Goal: Information Seeking & Learning: Learn about a topic

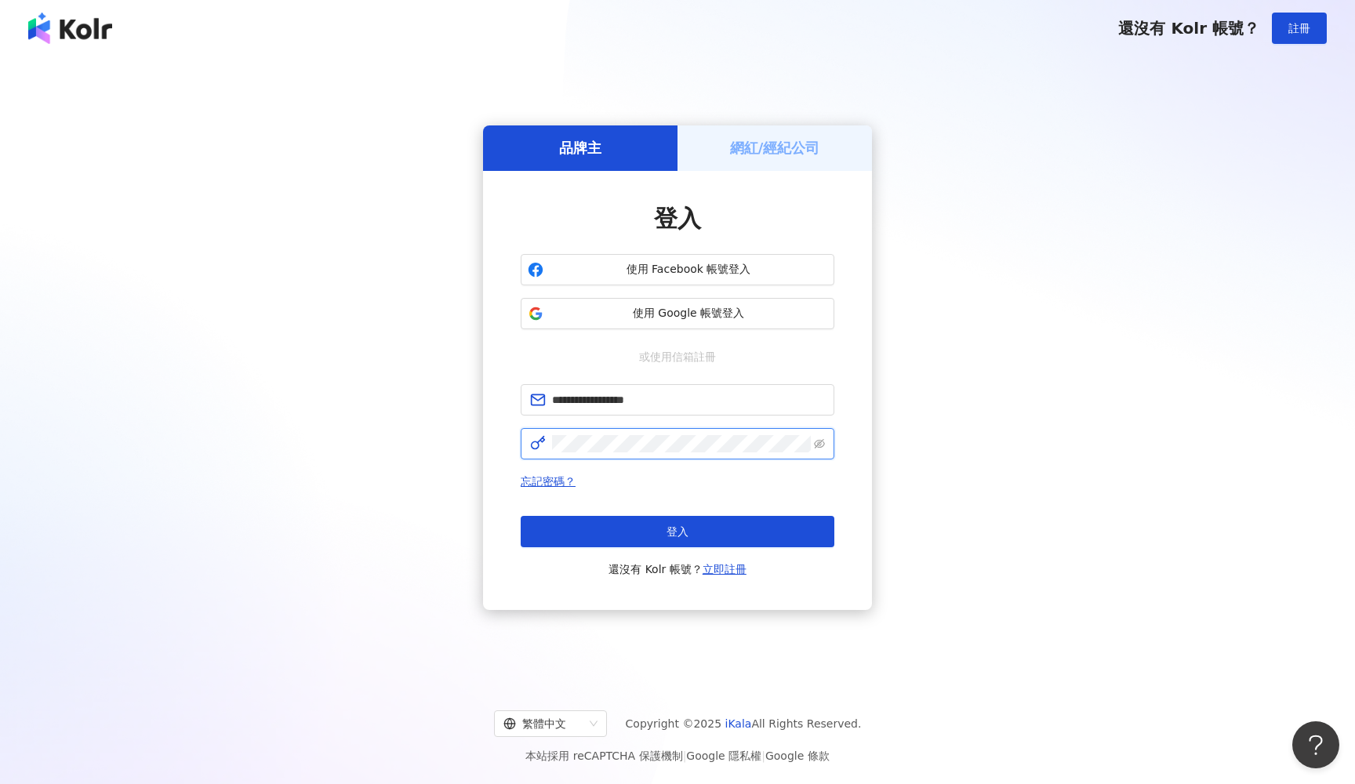
click at [678, 531] on button "登入" at bounding box center [678, 531] width 314 height 31
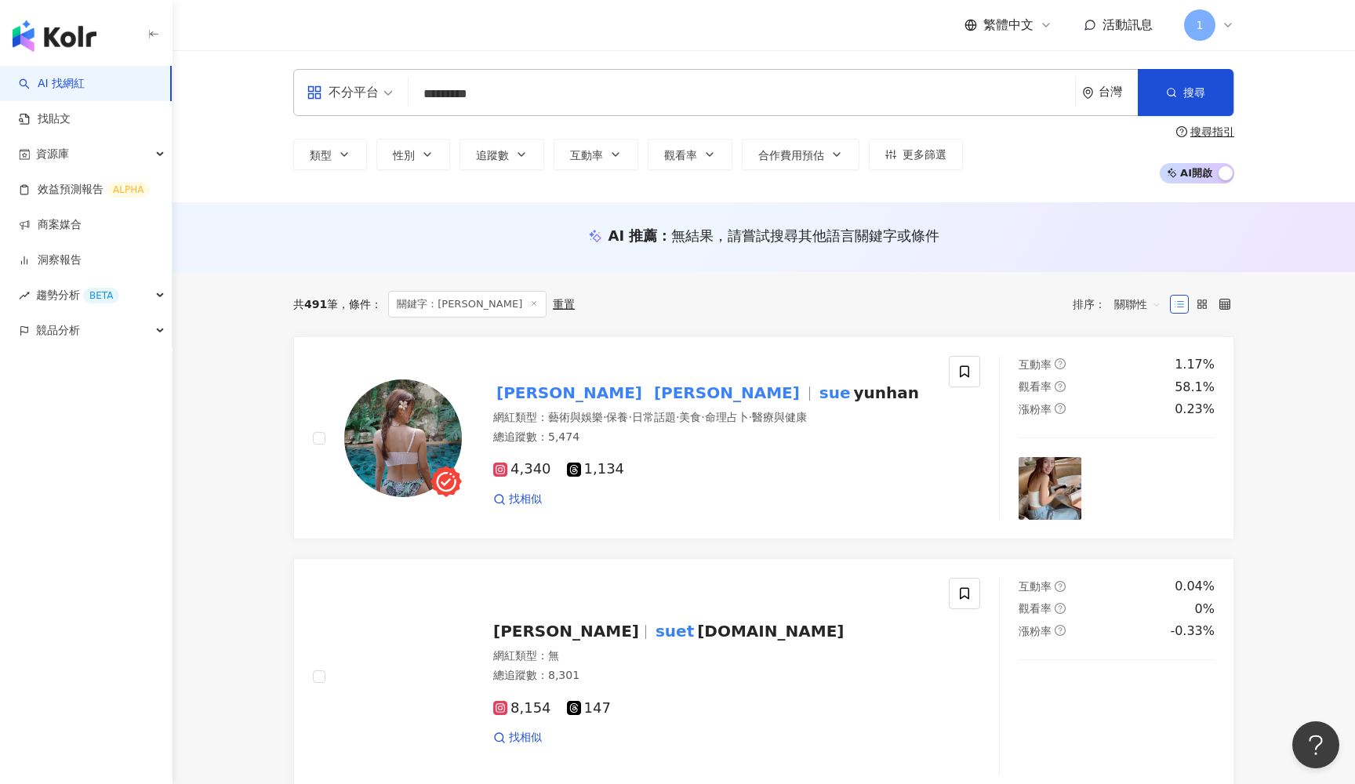
type input "*********"
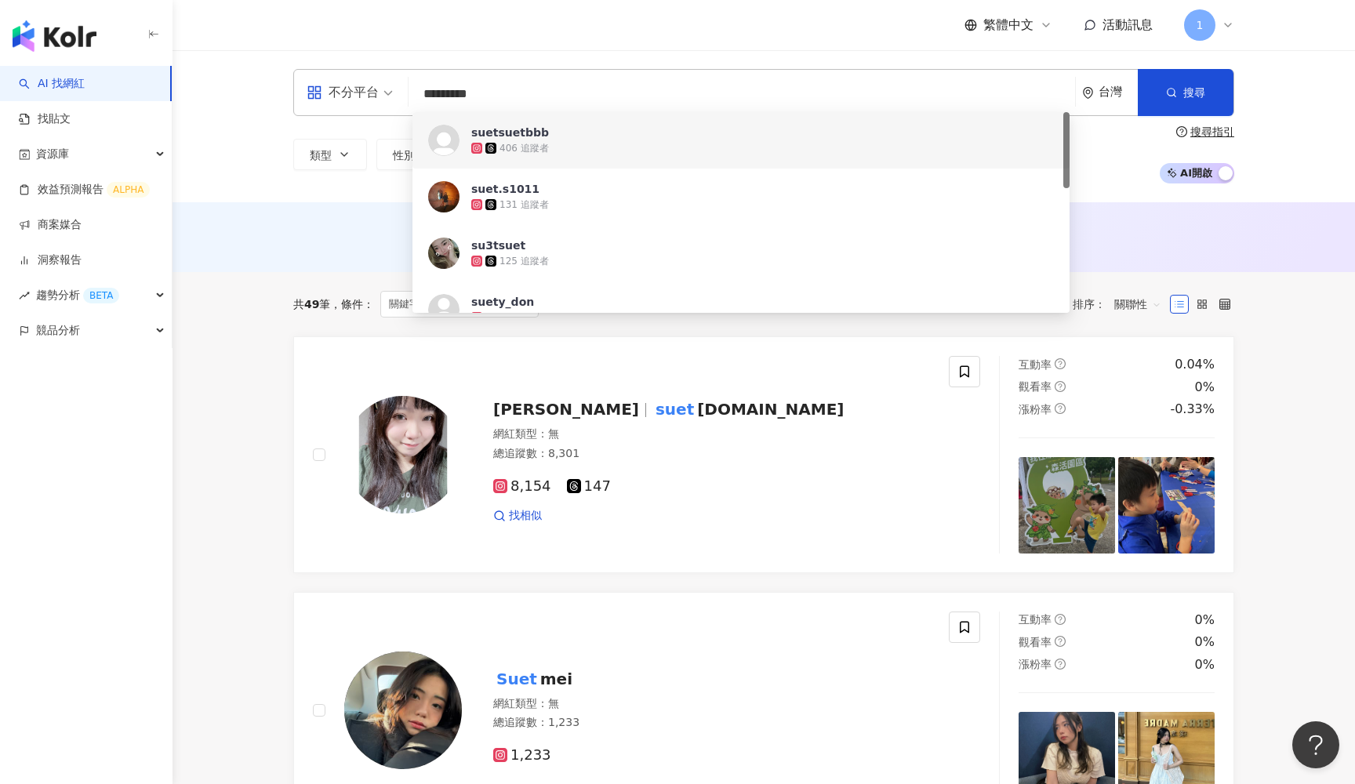
click at [505, 128] on div "suetsuetbbb" at bounding box center [510, 133] width 78 height 16
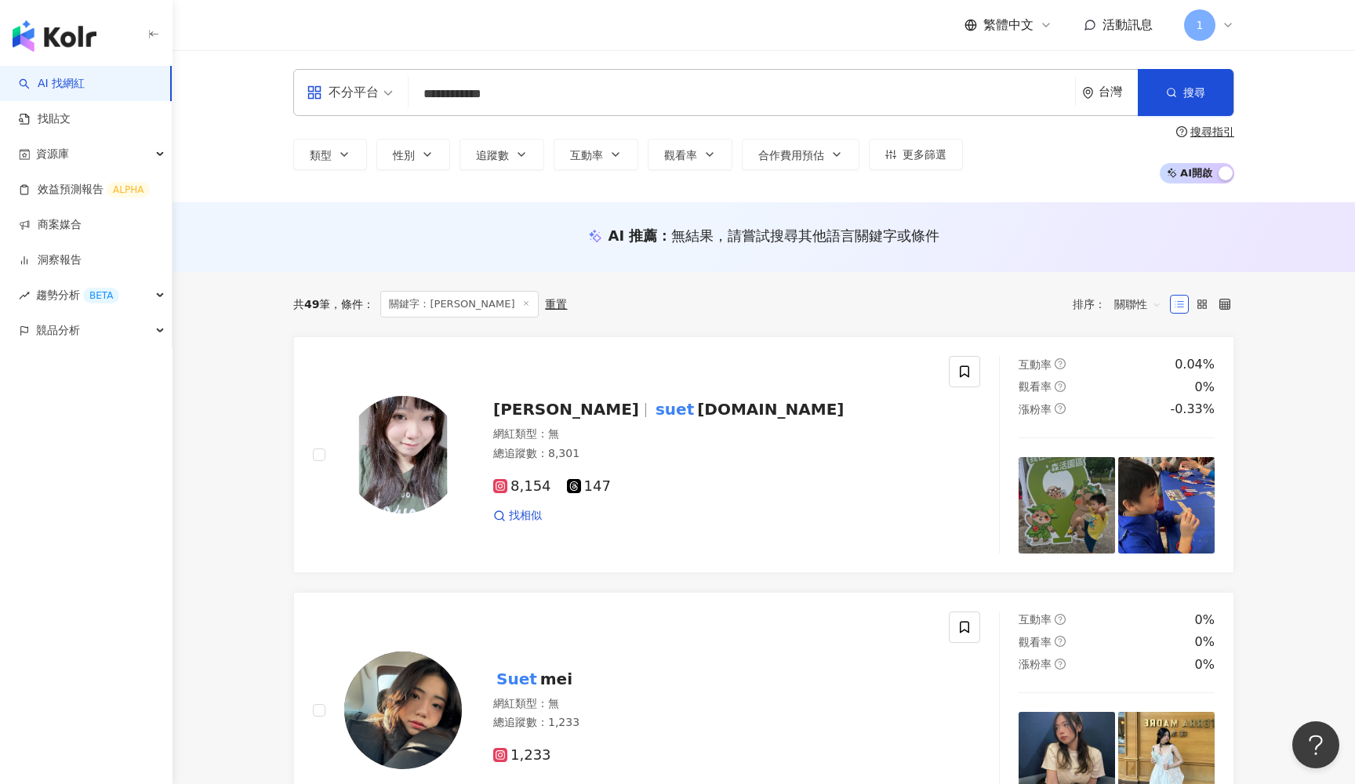
type input "**********"
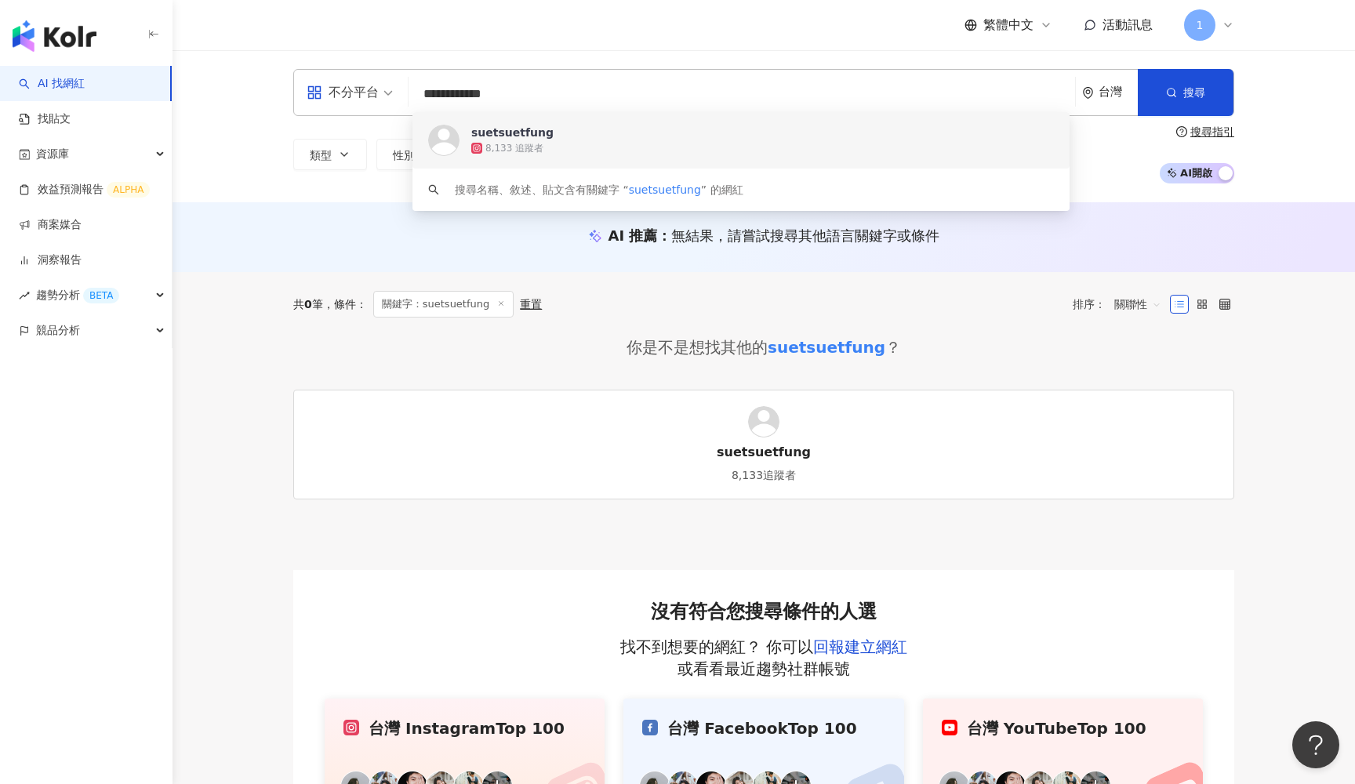
click at [512, 133] on div "suetsuetfung" at bounding box center [512, 133] width 82 height 16
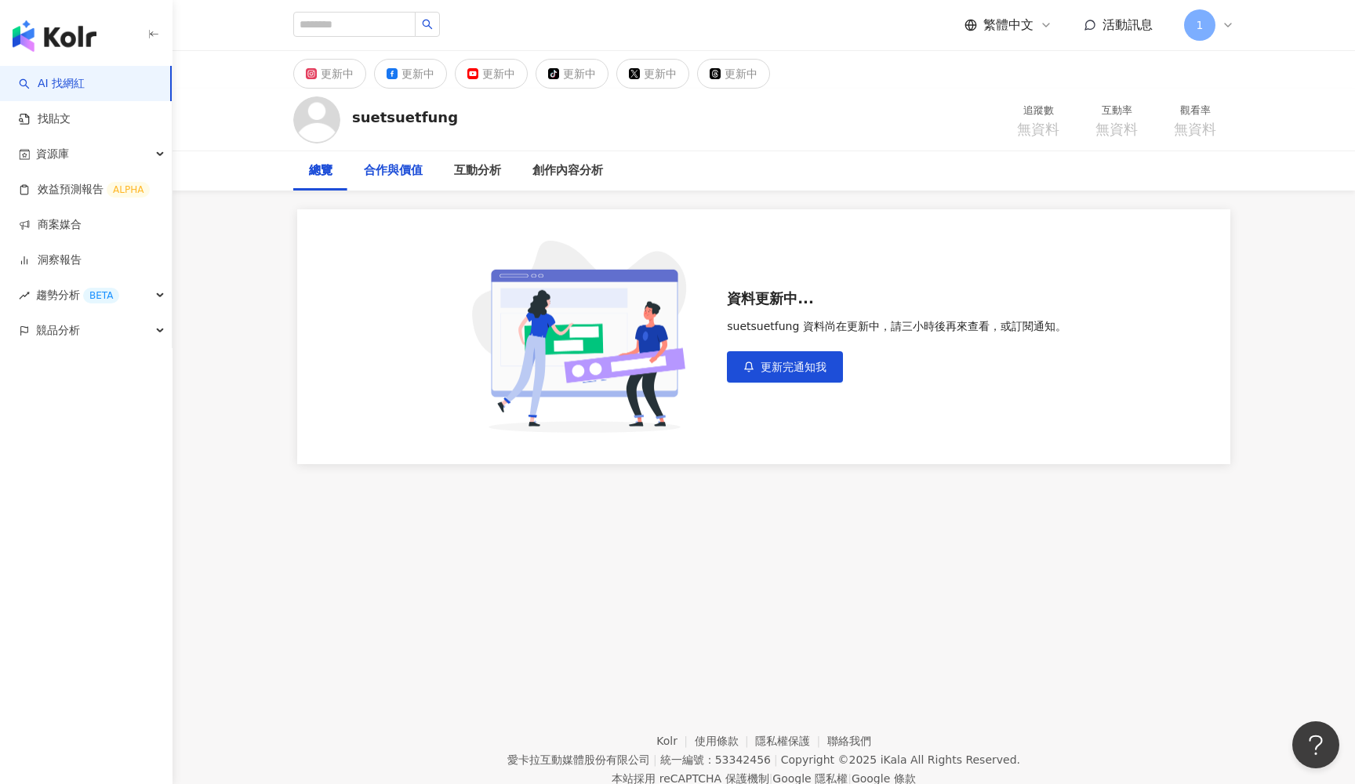
click at [408, 180] on div "合作與價值" at bounding box center [393, 170] width 90 height 39
click at [478, 171] on div "互動分析" at bounding box center [477, 171] width 47 height 19
click at [55, 78] on link "AI 找網紅" at bounding box center [52, 84] width 66 height 16
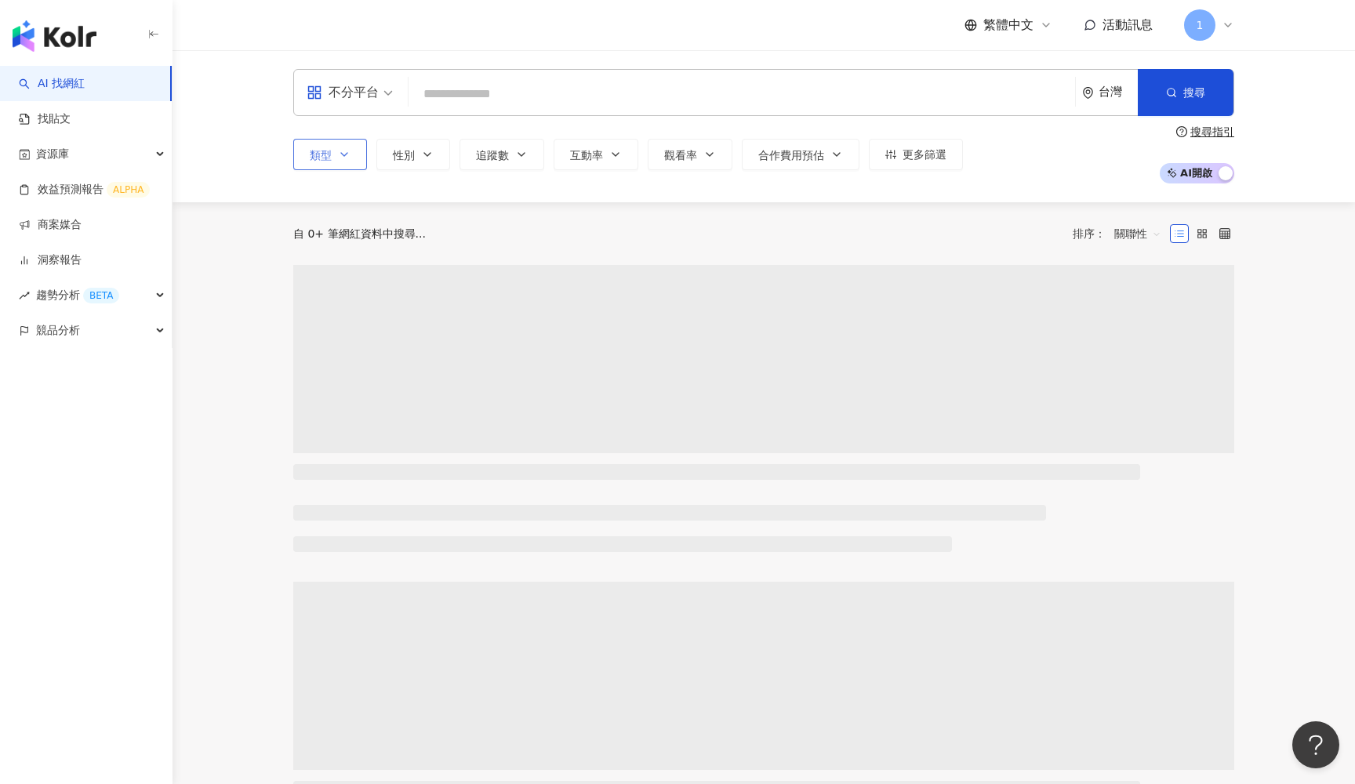
click at [331, 151] on button "類型" at bounding box center [330, 154] width 74 height 31
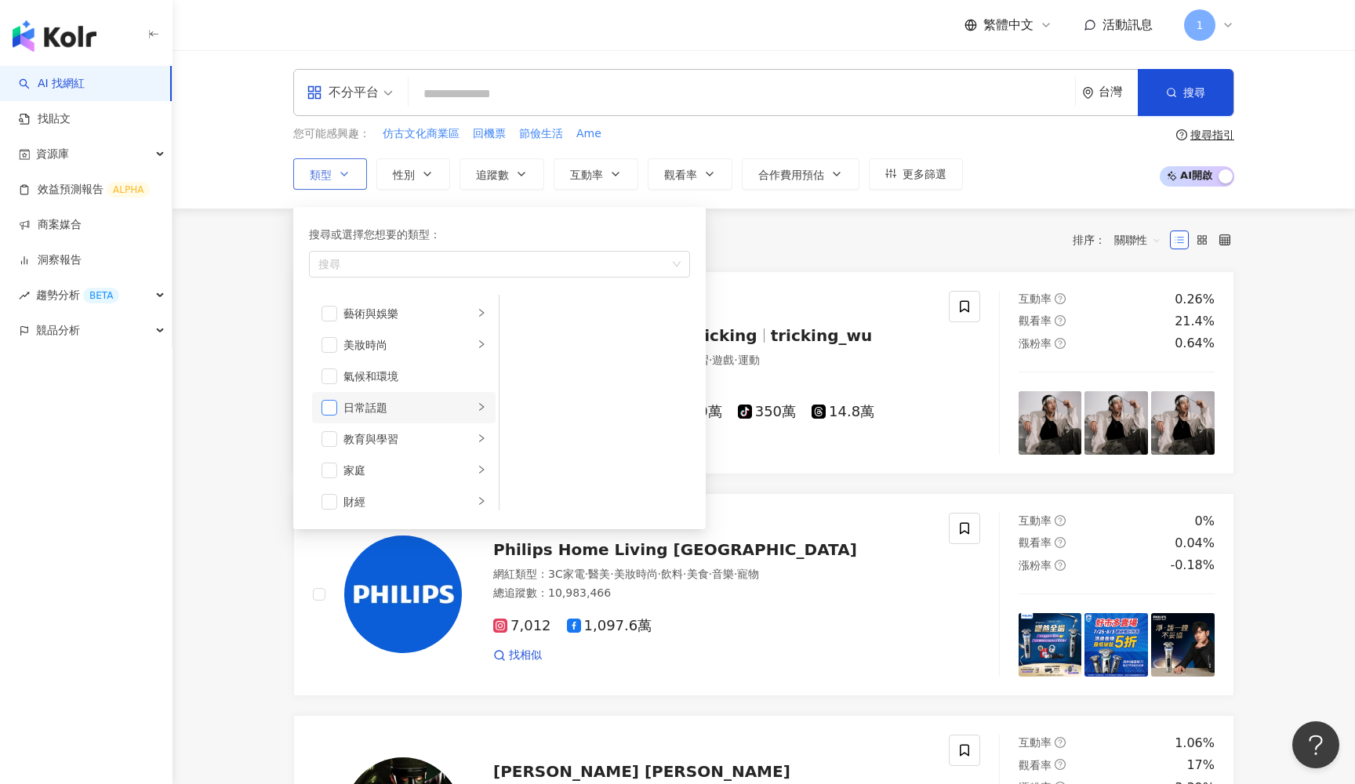
click at [332, 402] on span "button" at bounding box center [330, 408] width 16 height 16
click at [332, 328] on span "button" at bounding box center [330, 331] width 16 height 16
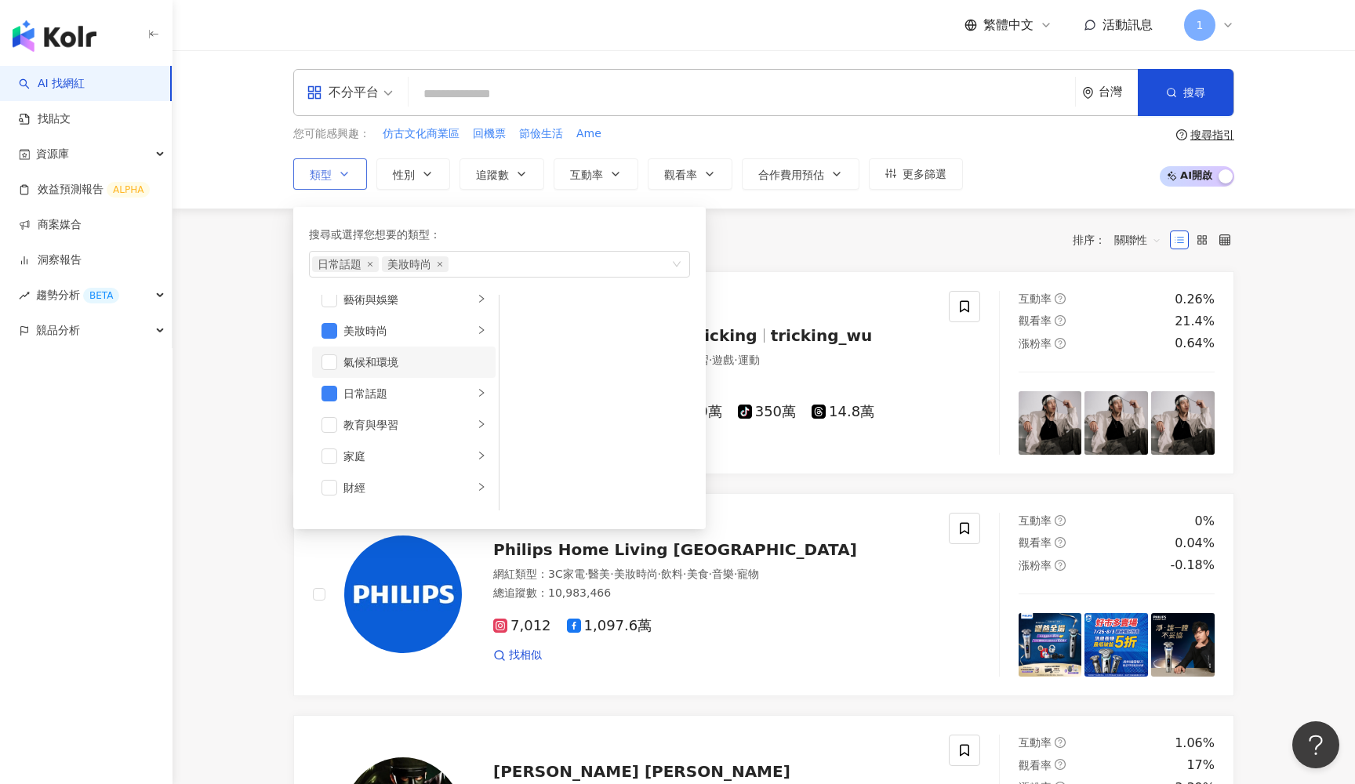
scroll to position [83, 0]
click at [334, 385] on span "button" at bounding box center [330, 388] width 16 height 16
click at [330, 392] on span "button" at bounding box center [330, 400] width 16 height 16
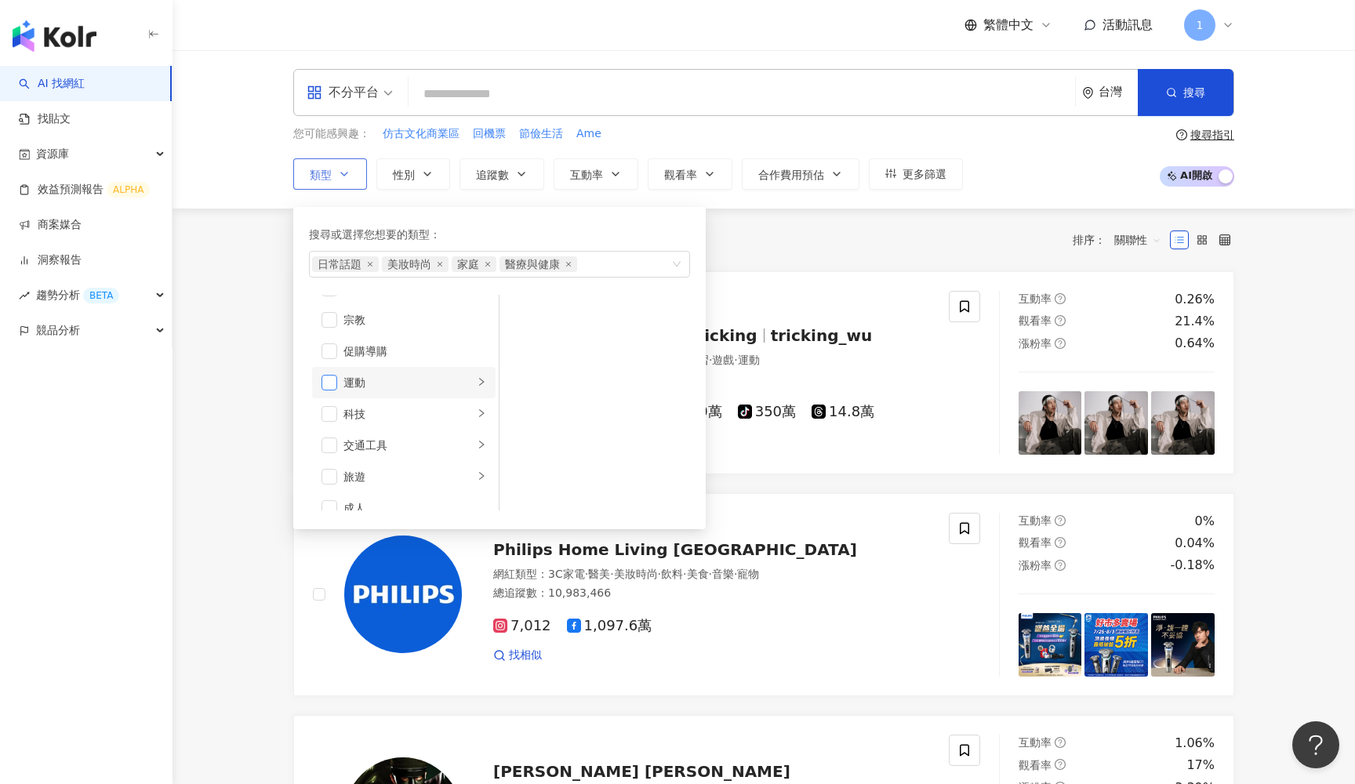
click at [329, 380] on span "button" at bounding box center [330, 383] width 16 height 16
click at [329, 460] on span "button" at bounding box center [330, 460] width 16 height 16
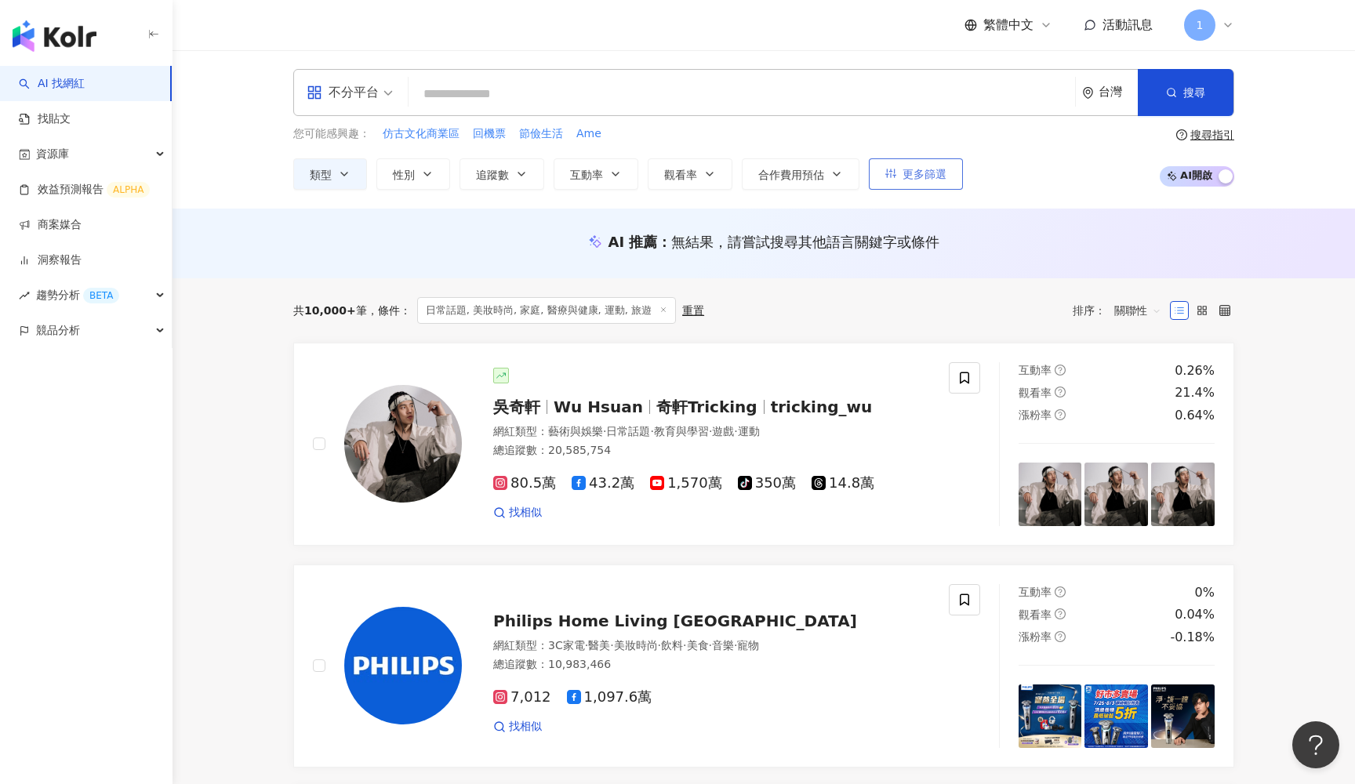
click at [914, 168] on span "更多篩選" at bounding box center [925, 174] width 44 height 13
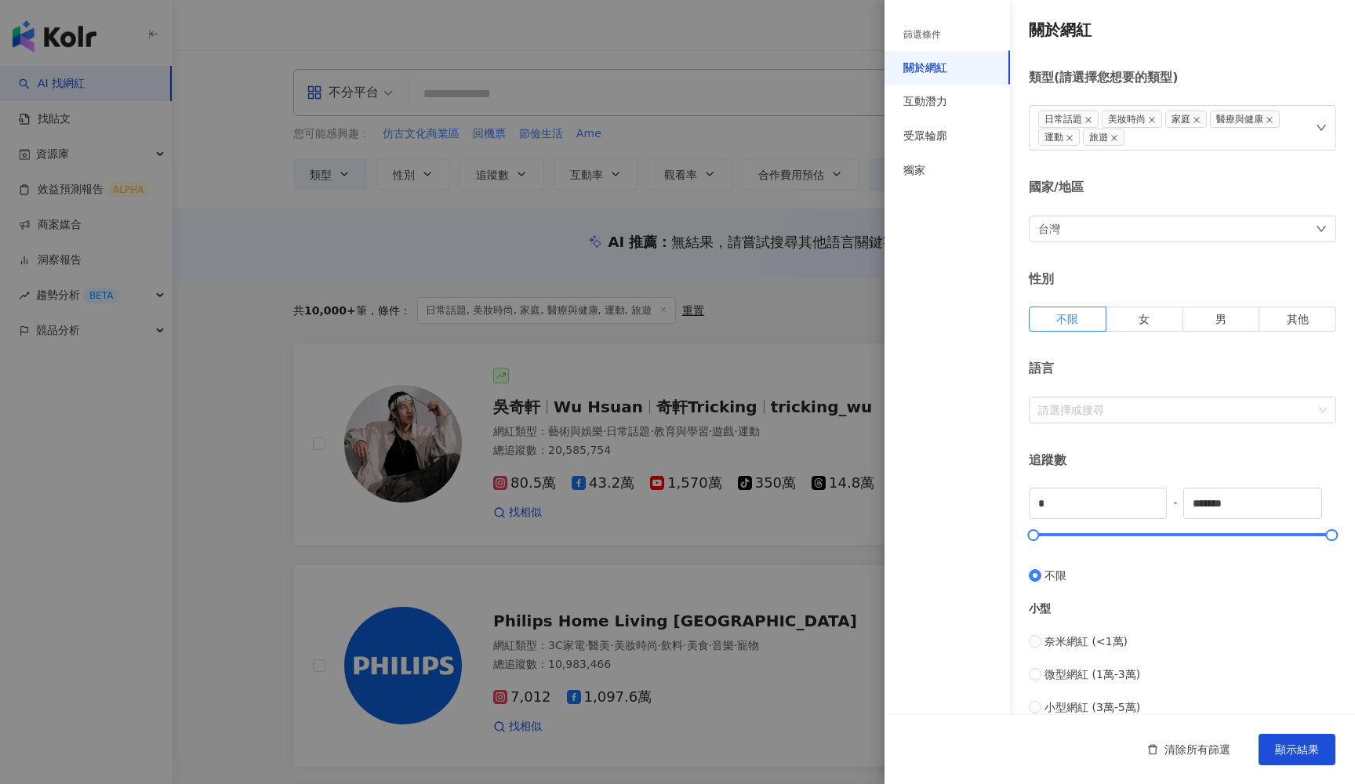
click at [1057, 241] on div "台灣" at bounding box center [1182, 229] width 307 height 27
click at [1078, 399] on div "香港" at bounding box center [1182, 390] width 285 height 28
click at [1286, 765] on button "顯示結果" at bounding box center [1297, 749] width 77 height 31
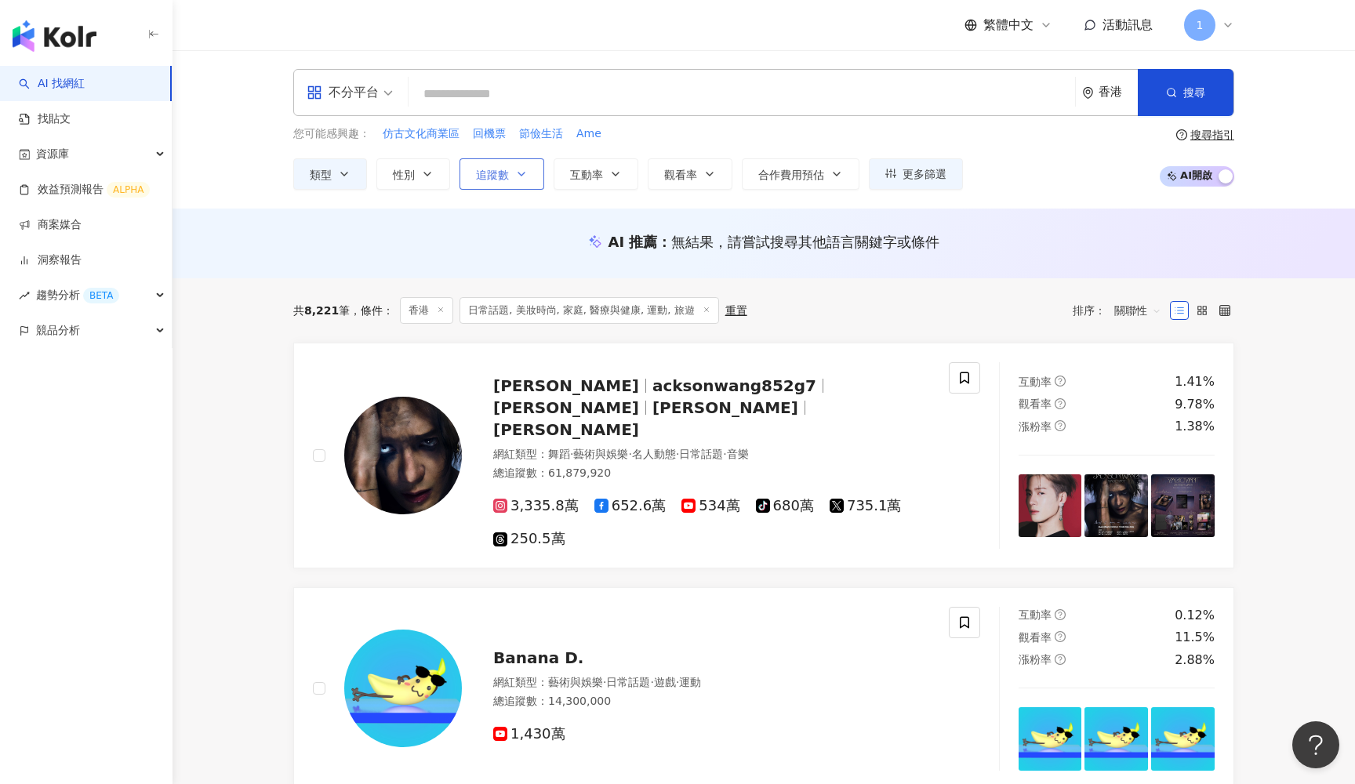
click at [496, 176] on span "追蹤數" at bounding box center [492, 175] width 33 height 13
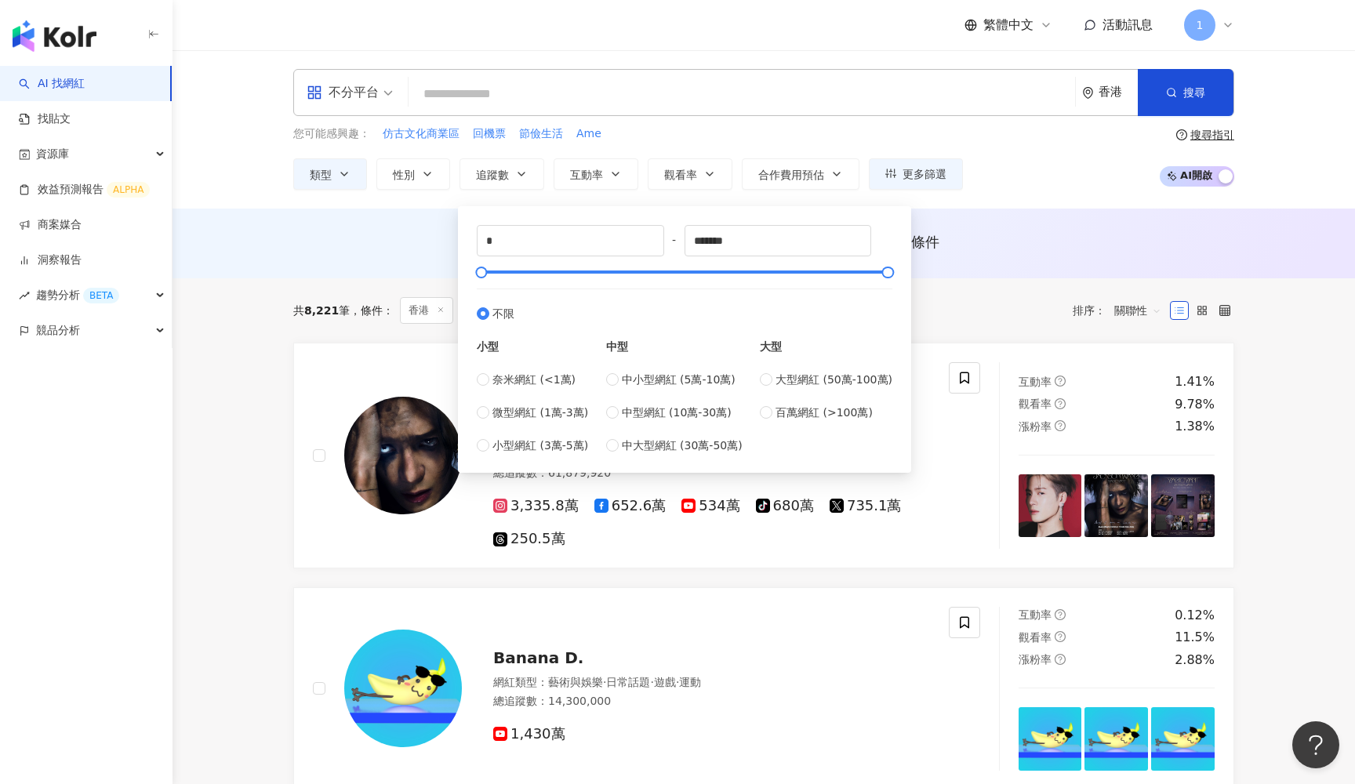
click at [744, 266] on div "* - ******* 不限 小型 奈米網紅 (<1萬) 微型網紅 (1萬-3萬) 小型網紅 (3萬-5萬) 中型 中小型網紅 (5萬-10萬) 中型網紅 (…" at bounding box center [685, 339] width 416 height 229
click at [746, 269] on div at bounding box center [685, 271] width 407 height 9
drag, startPoint x: 746, startPoint y: 269, endPoint x: 713, endPoint y: 275, distance: 33.5
click at [713, 275] on div at bounding box center [712, 272] width 9 height 9
click at [707, 275] on div at bounding box center [706, 272] width 9 height 9
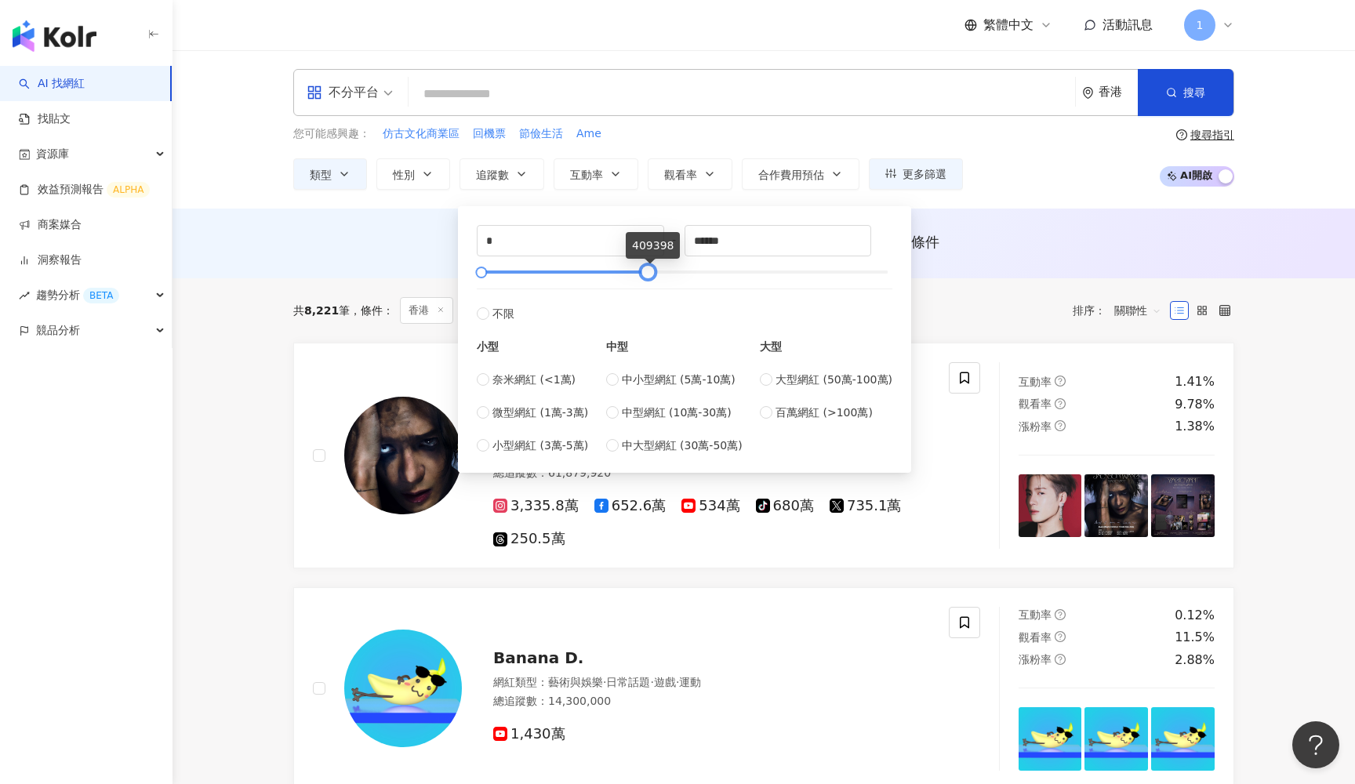
type input "******"
drag, startPoint x: 707, startPoint y: 275, endPoint x: 647, endPoint y: 278, distance: 59.7
click at [647, 277] on div at bounding box center [646, 272] width 9 height 9
click at [609, 384] on label "中小型網紅 (5萬-10萬)" at bounding box center [674, 379] width 136 height 17
type input "*****"
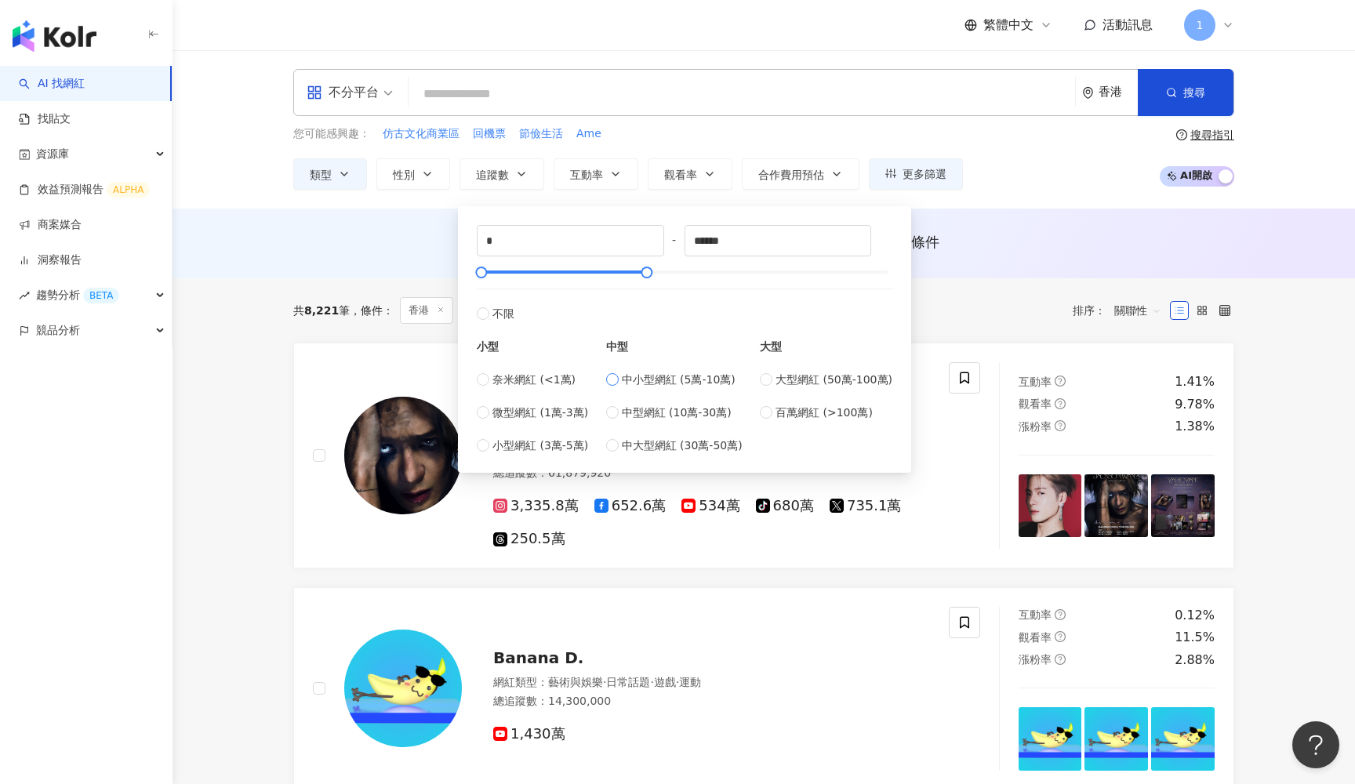
type input "*****"
click at [486, 380] on span at bounding box center [483, 379] width 13 height 13
type input "*"
type input "****"
type input "*****"
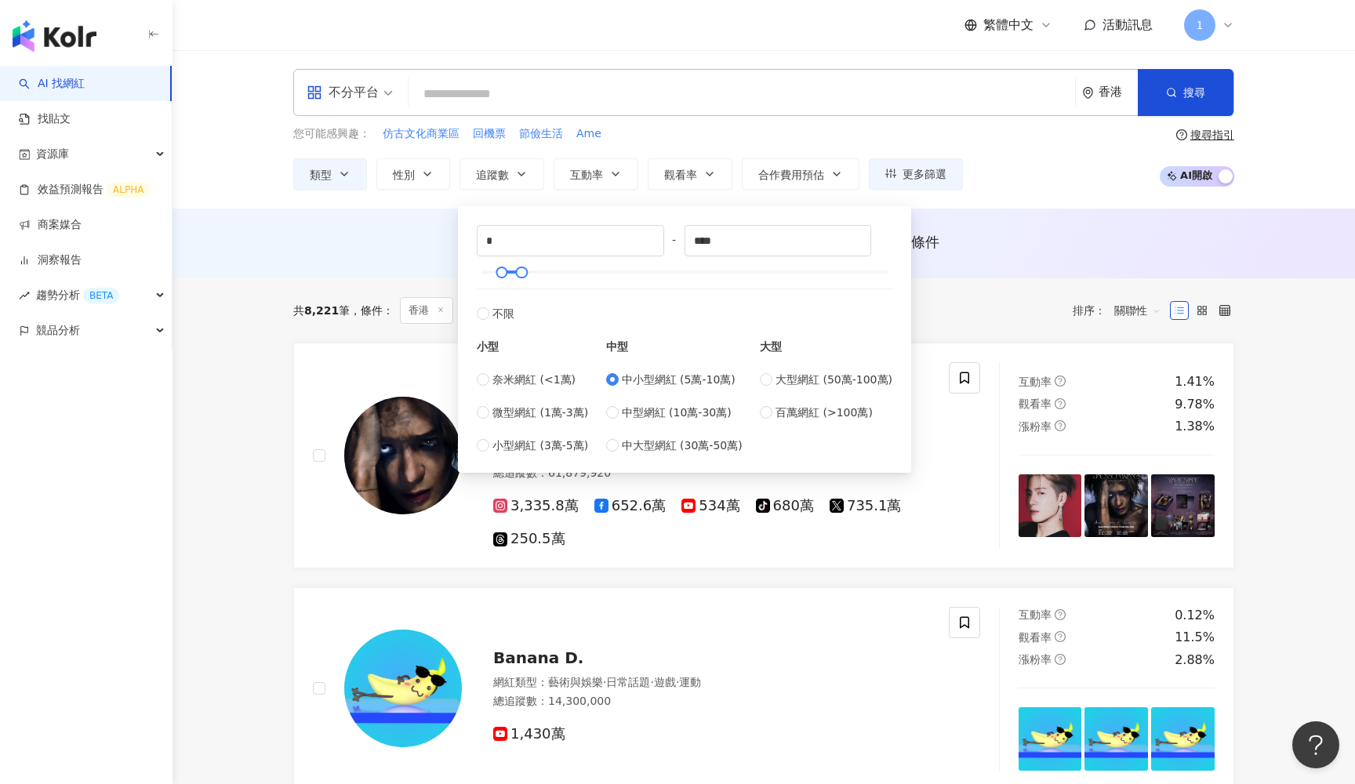
type input "*****"
type input "*"
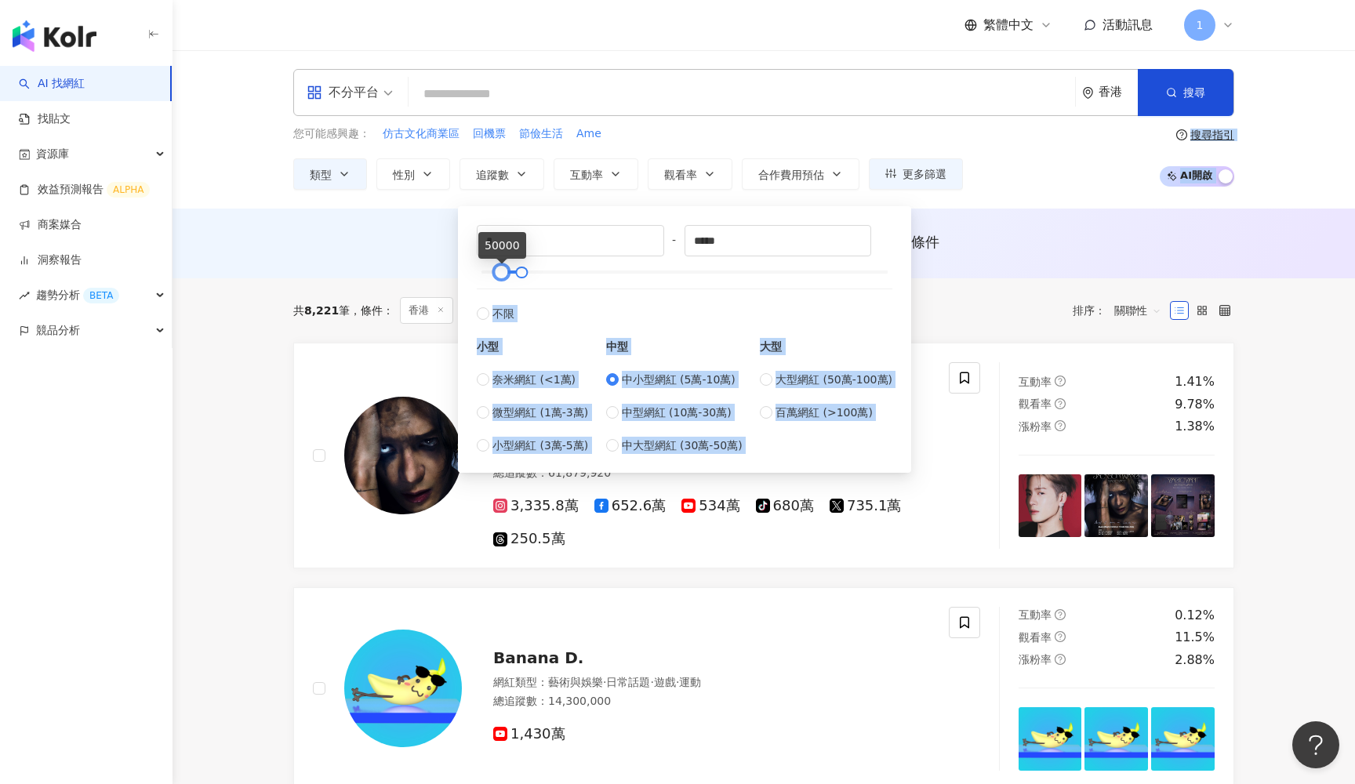
drag, startPoint x: 502, startPoint y: 276, endPoint x: 427, endPoint y: 274, distance: 74.5
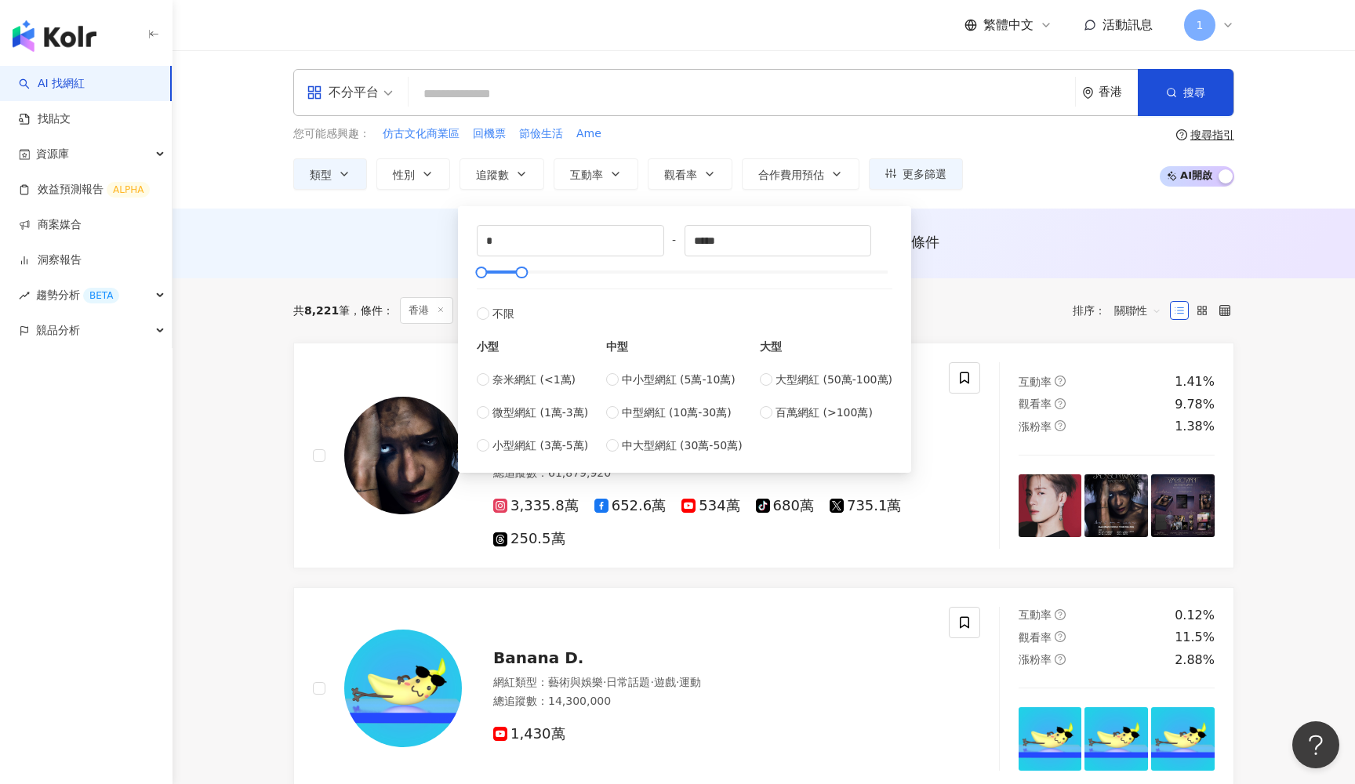
click at [1000, 333] on div "共 8,221 筆 條件 ： 香港 日常話題, 美妝時尚, 家庭, 醫療與健康, 運動, 旅遊 重置 排序： 關聯性" at bounding box center [763, 310] width 941 height 64
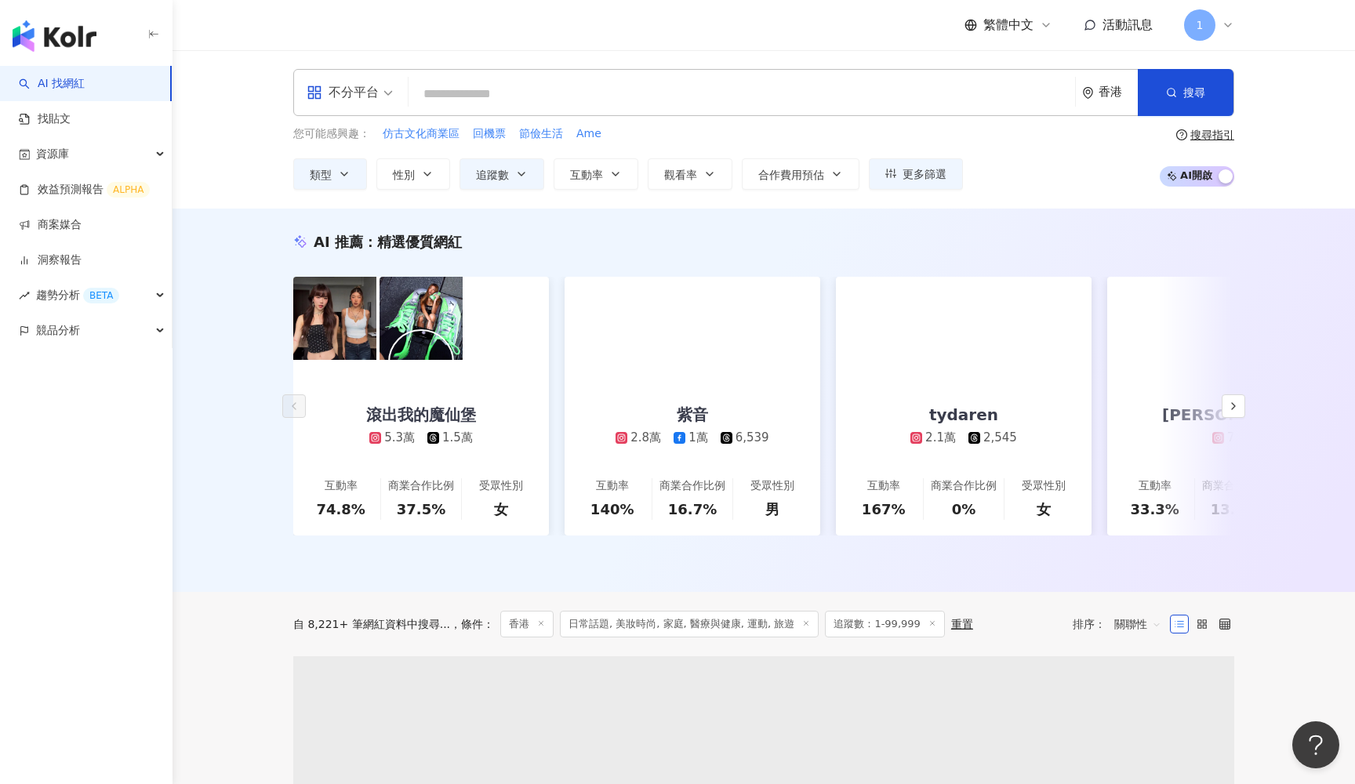
click at [187, 438] on div "AI 推薦 ： 精選優質網紅 滾出我的魔仙堡 5.3萬 1.5萬 互動率 74.8% 商業合作比例 37.5% 受眾性別 女 紫音 2.8萬 1萬 6,539…" at bounding box center [764, 400] width 1183 height 383
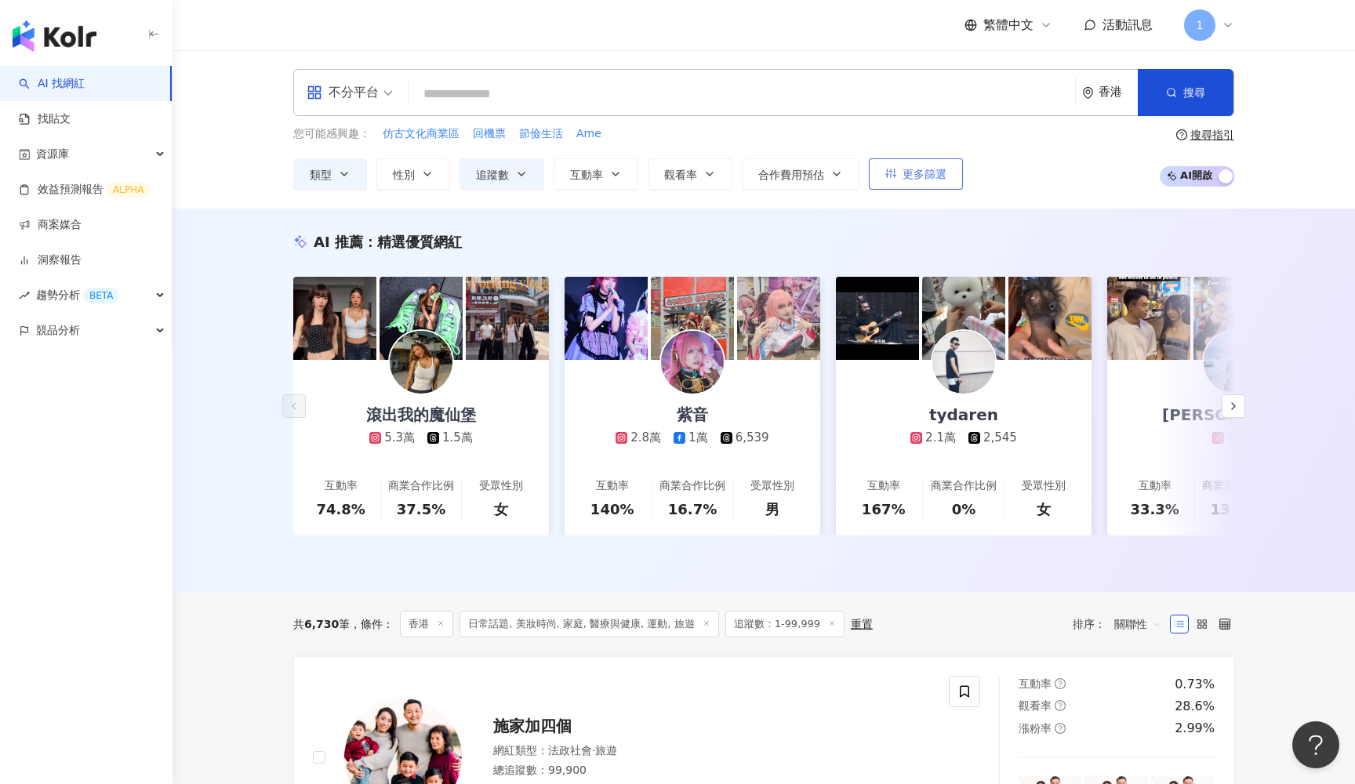
click at [906, 168] on span "更多篩選" at bounding box center [925, 174] width 44 height 13
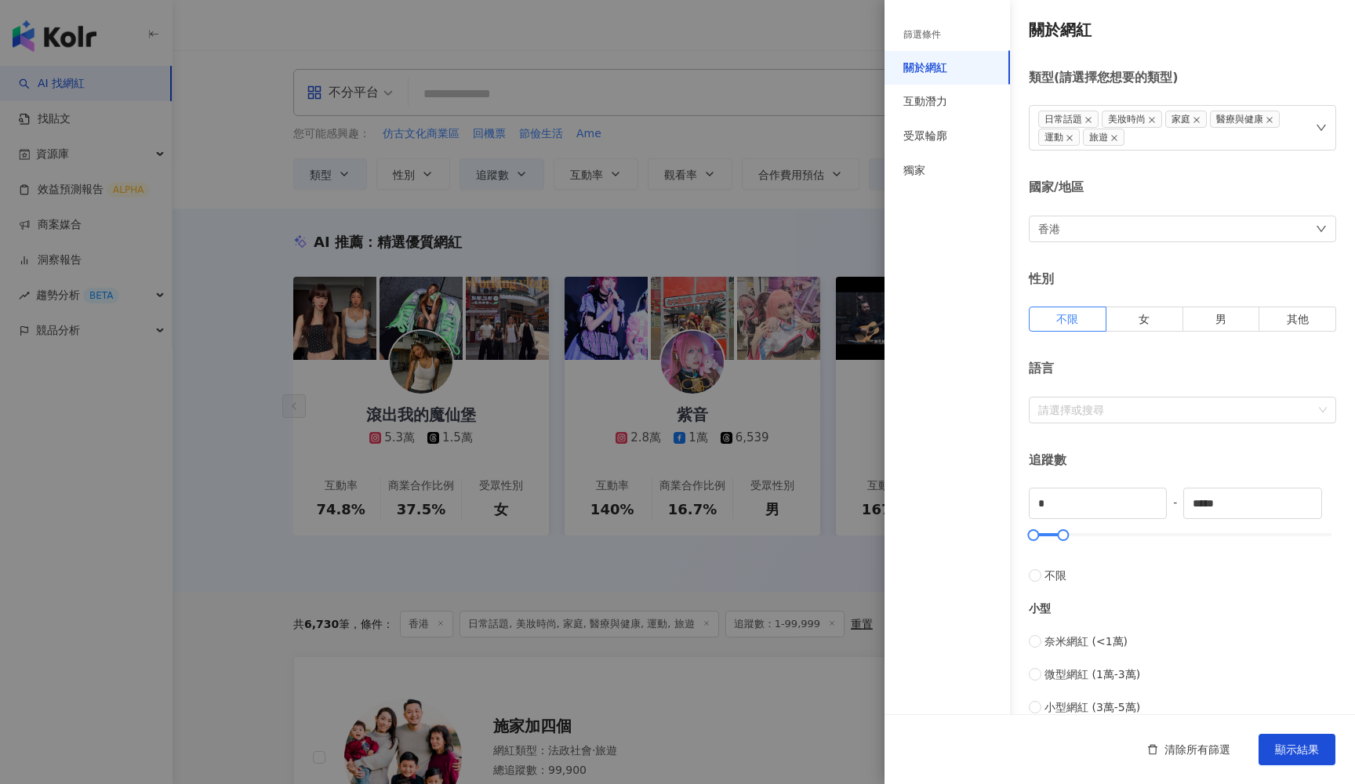
scroll to position [-2, 0]
click at [576, 333] on div at bounding box center [677, 392] width 1355 height 784
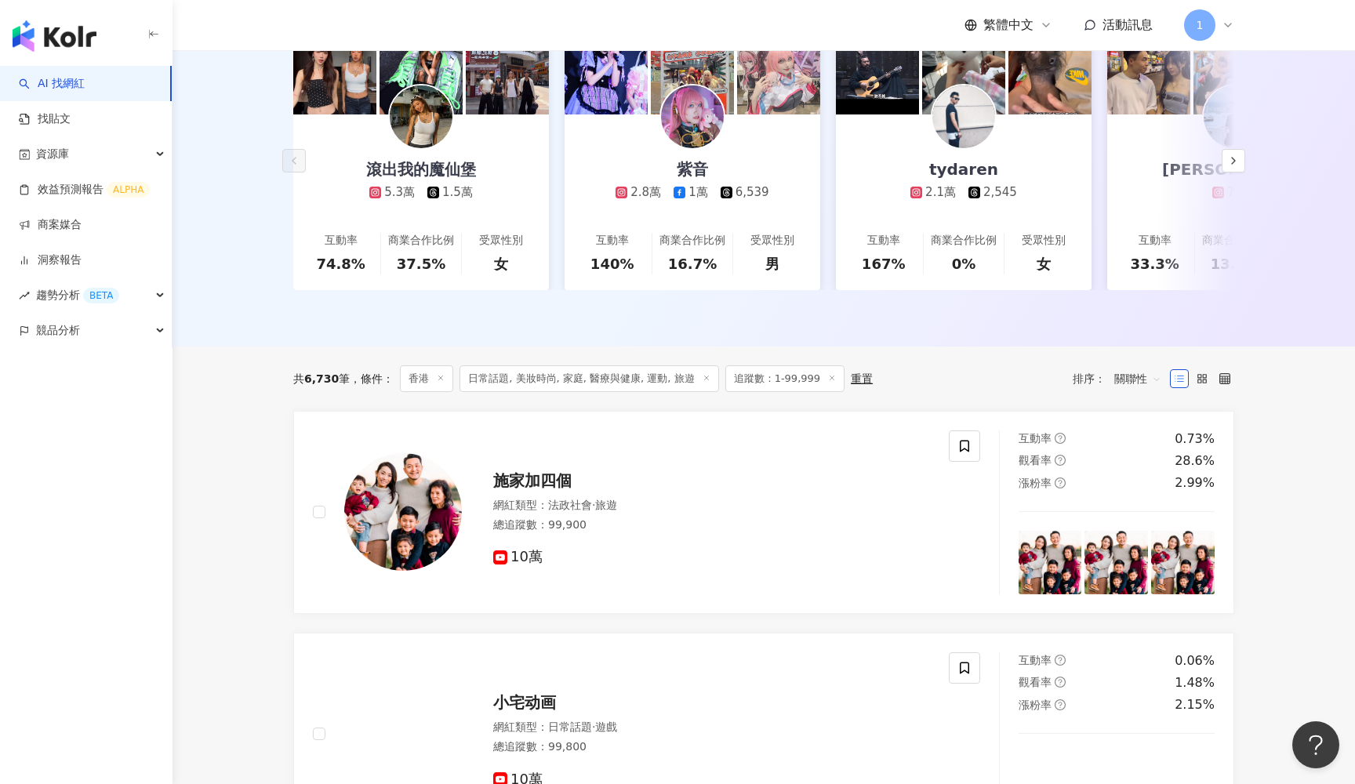
scroll to position [245, 0]
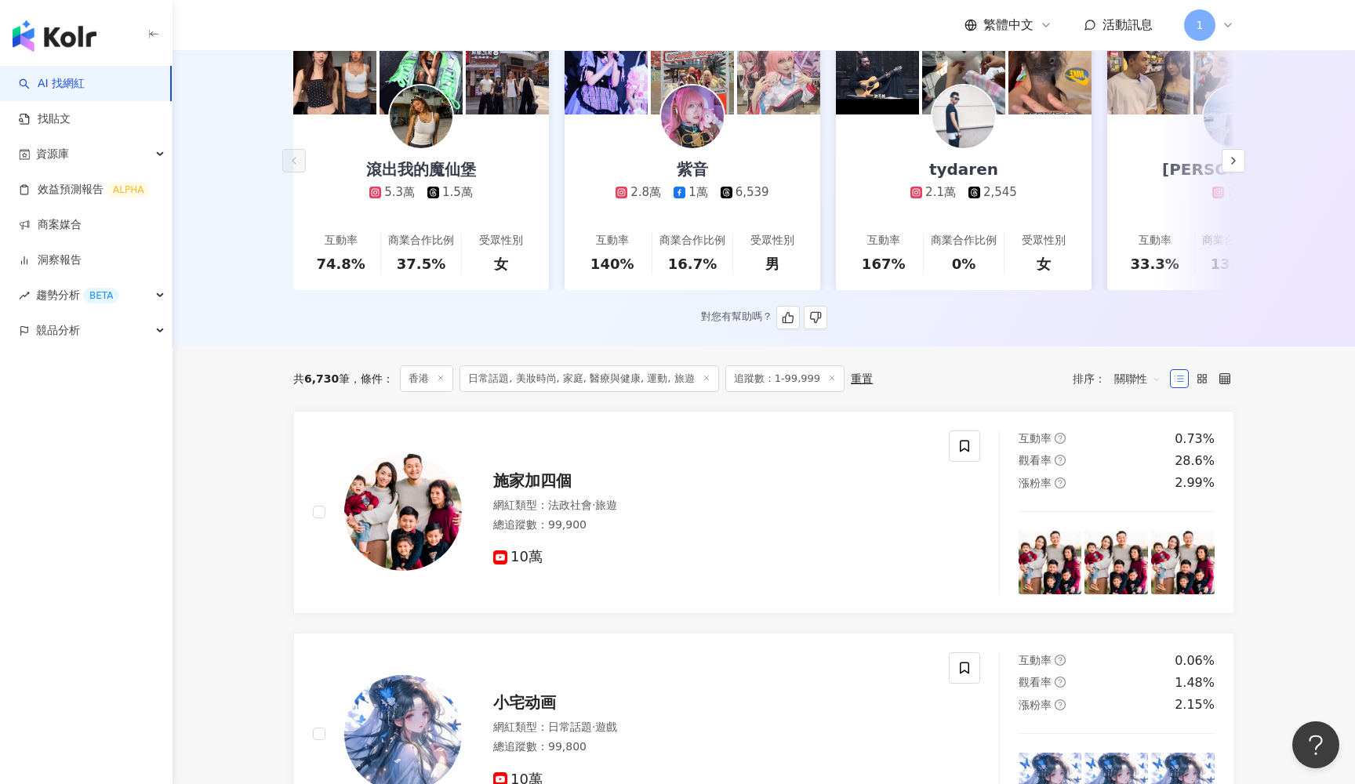
click at [411, 106] on img at bounding box center [421, 116] width 63 height 63
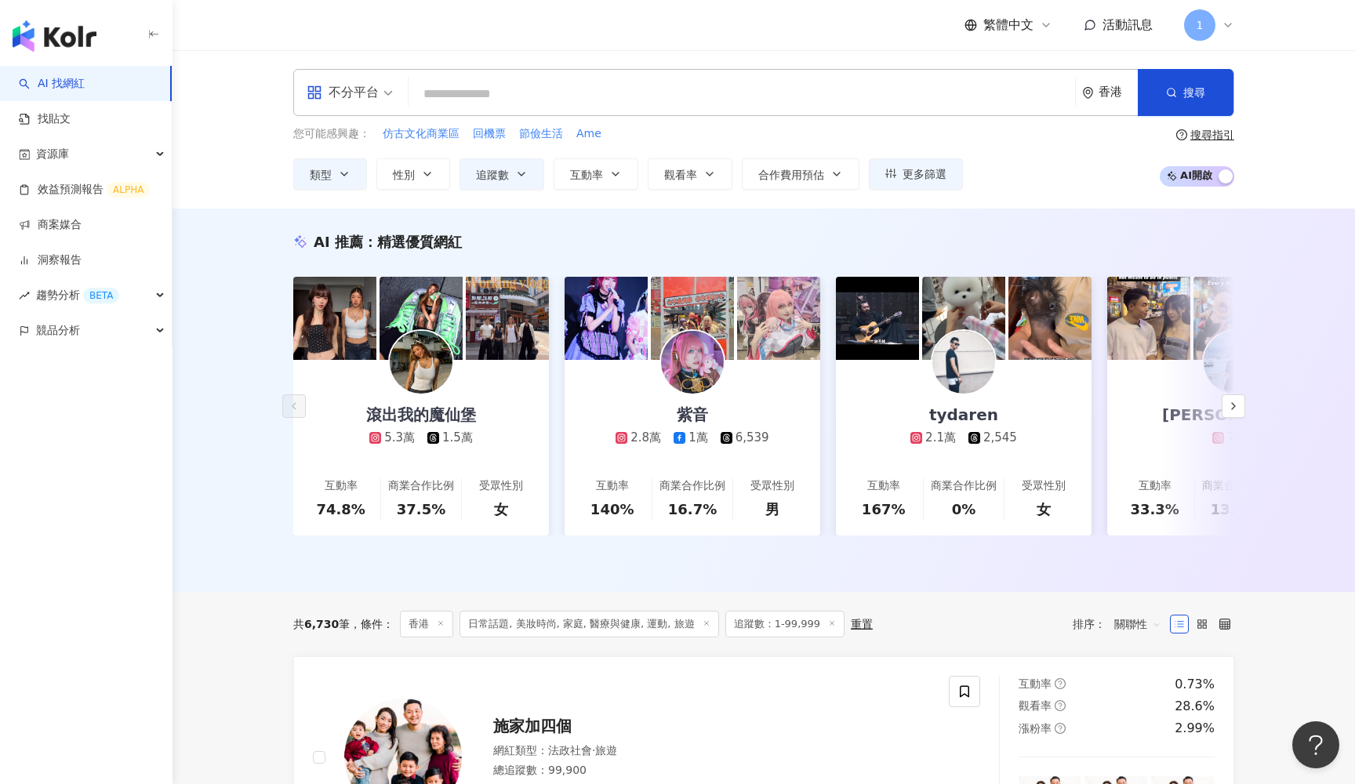
scroll to position [0, 0]
click at [915, 169] on span "更多篩選" at bounding box center [925, 174] width 44 height 13
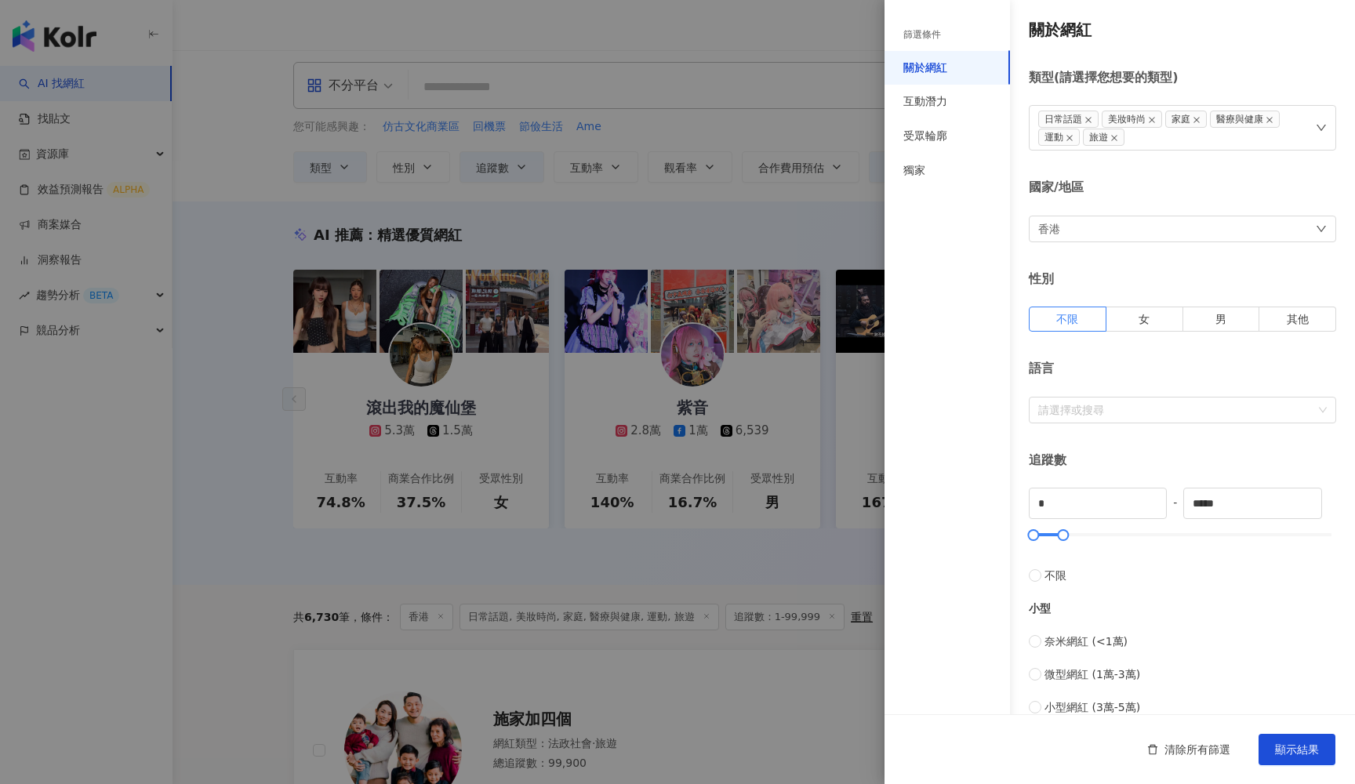
click at [1177, 227] on div "香港" at bounding box center [1182, 229] width 307 height 27
click at [646, 441] on div at bounding box center [677, 392] width 1355 height 784
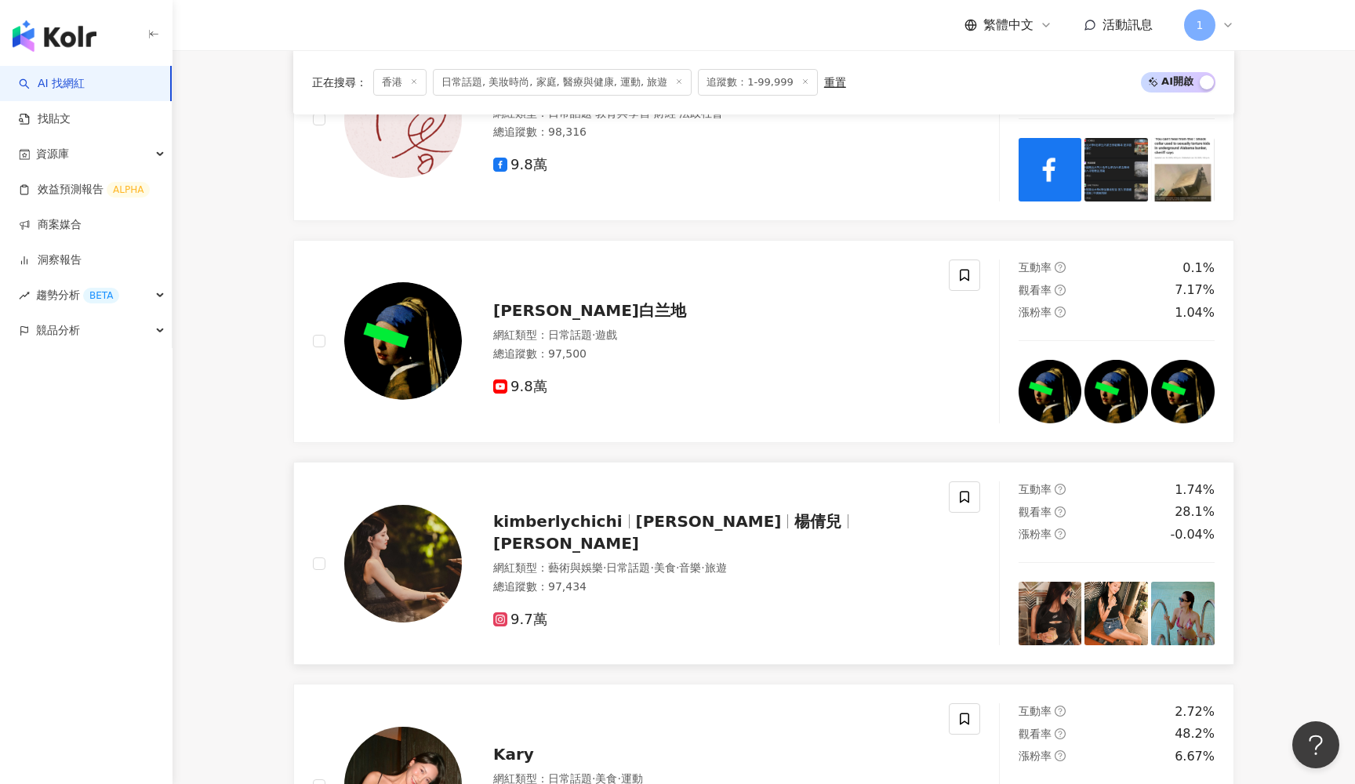
click at [579, 514] on span "kimberlychichi" at bounding box center [557, 521] width 129 height 19
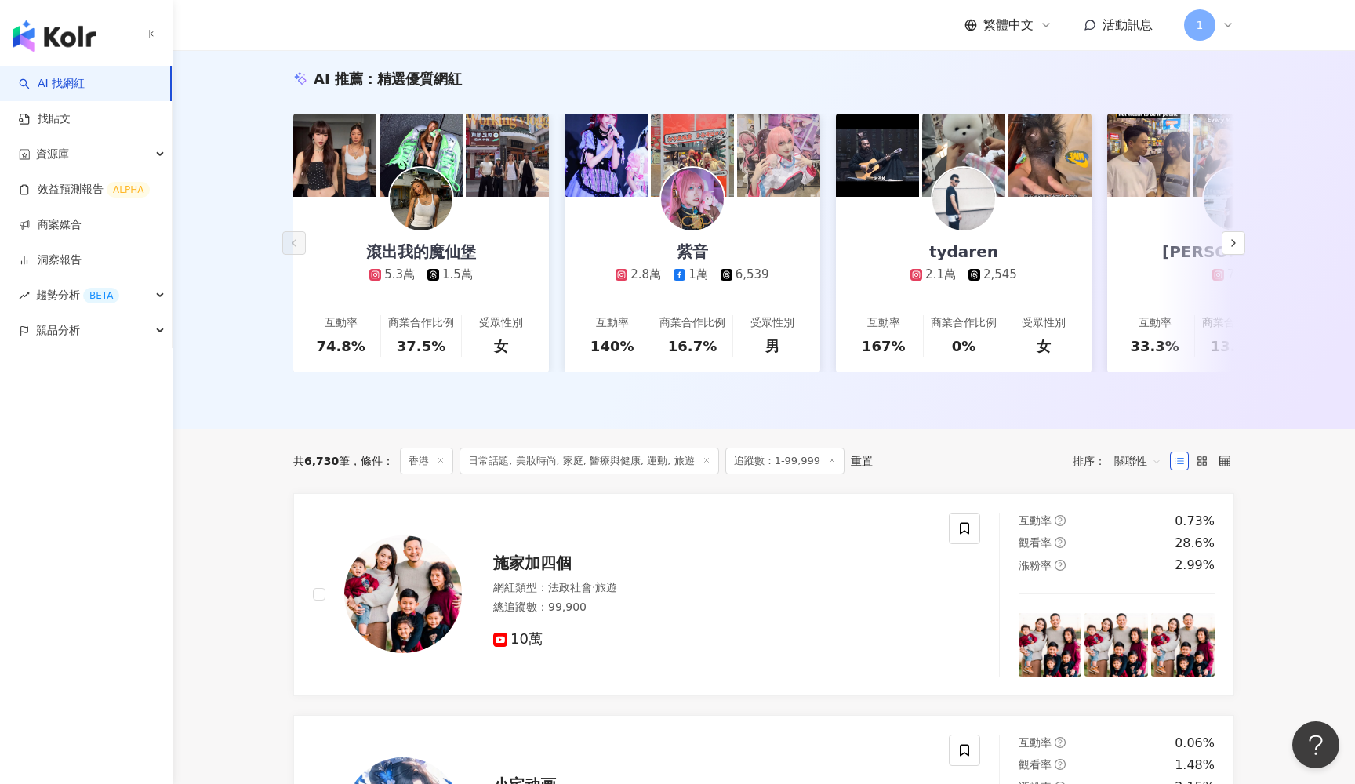
scroll to position [136, 0]
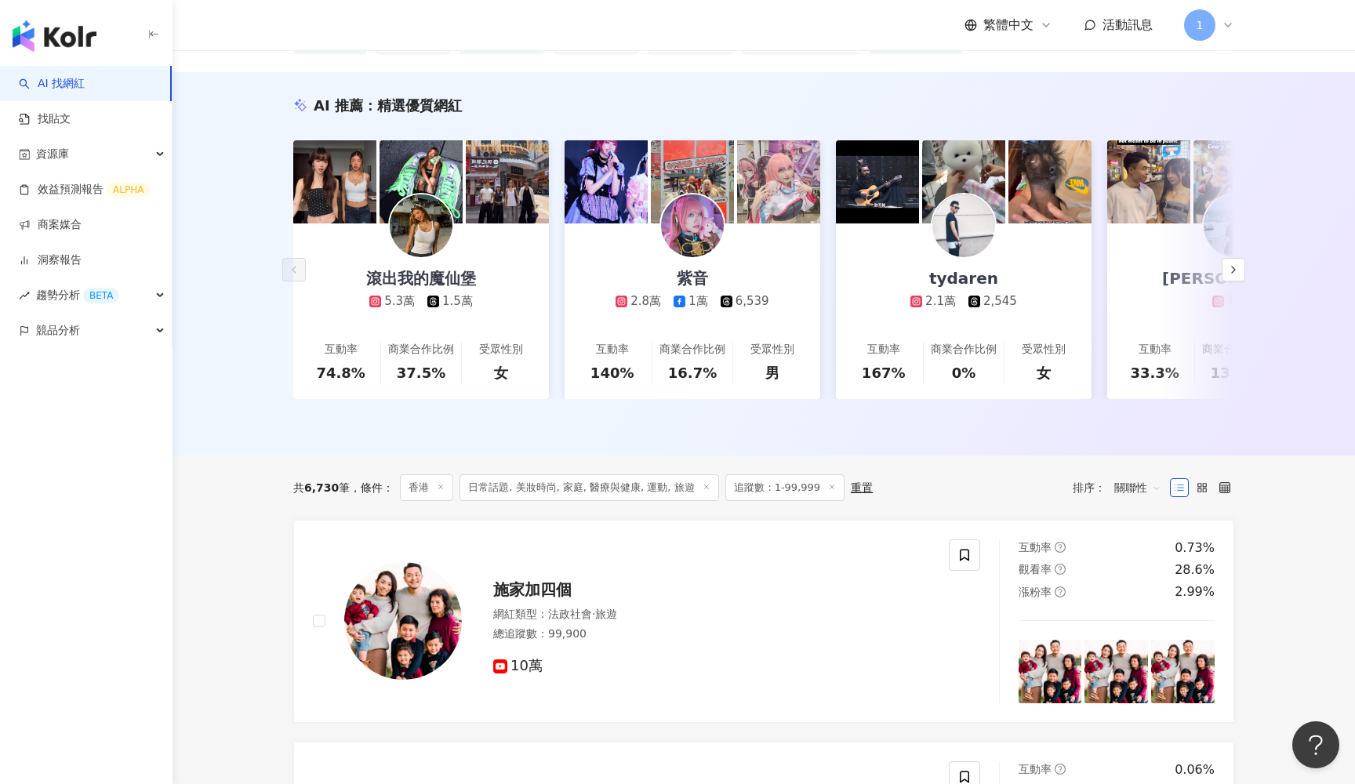
click at [1139, 486] on span "關聯性" at bounding box center [1137, 487] width 47 height 25
click at [1141, 596] on div "互動率" at bounding box center [1139, 598] width 38 height 17
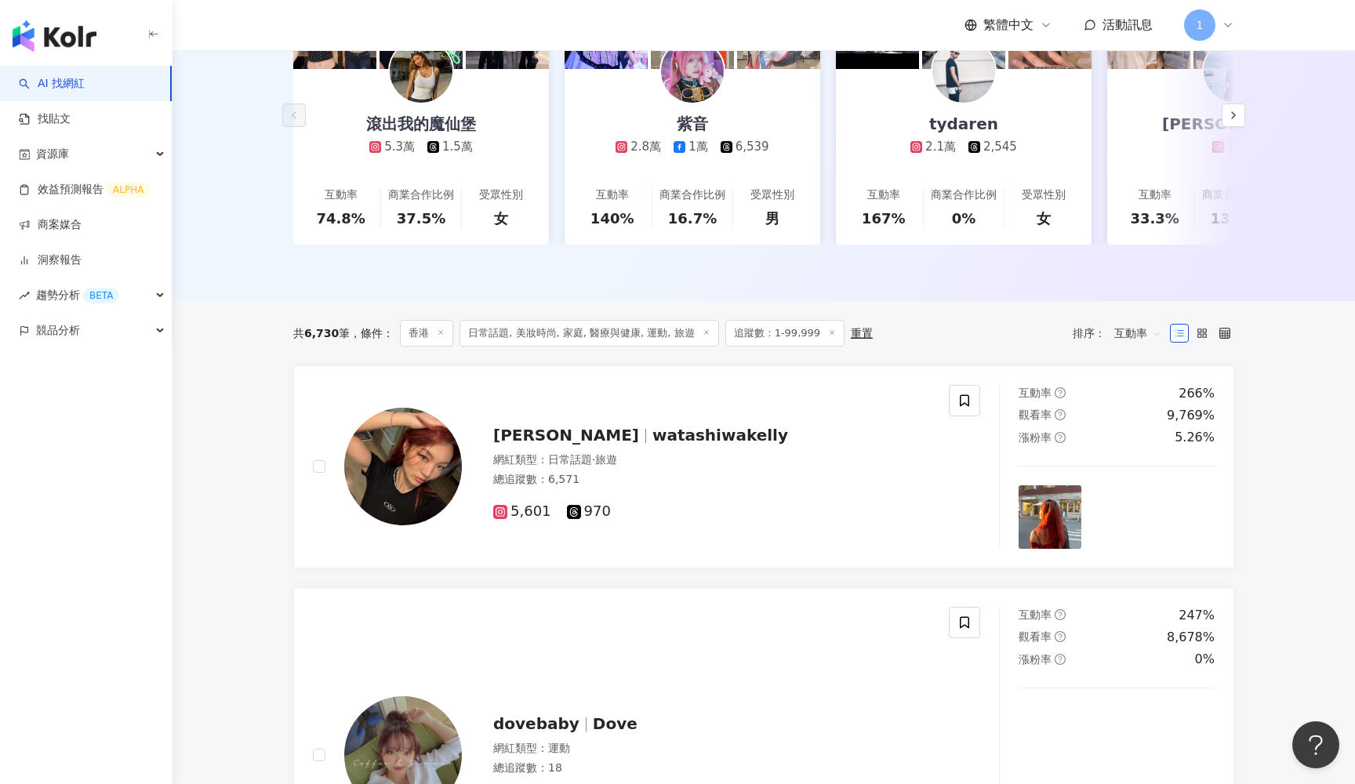
scroll to position [313, 0]
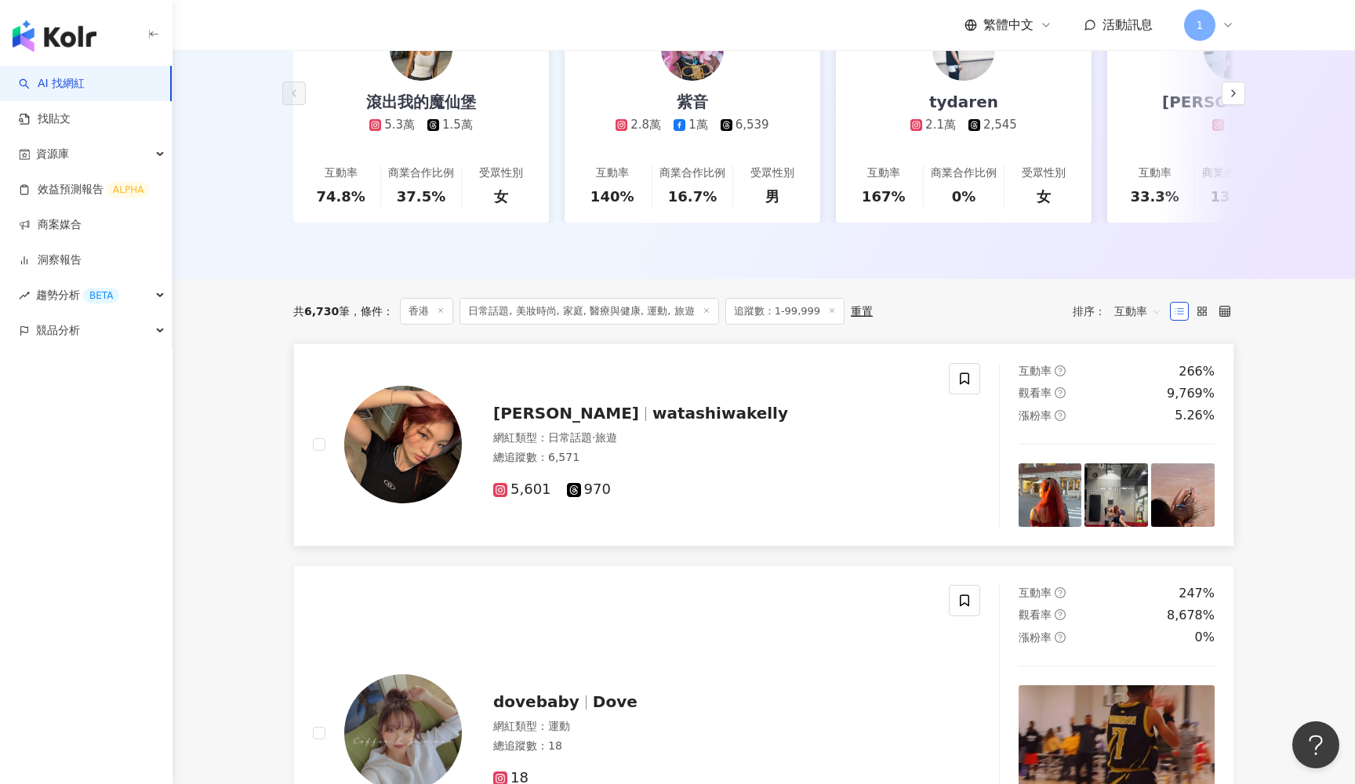
click at [652, 420] on span "watashiwakelly" at bounding box center [720, 413] width 136 height 19
click at [1288, 2] on header "繁體中文 活動訊息 1" at bounding box center [764, 25] width 1183 height 51
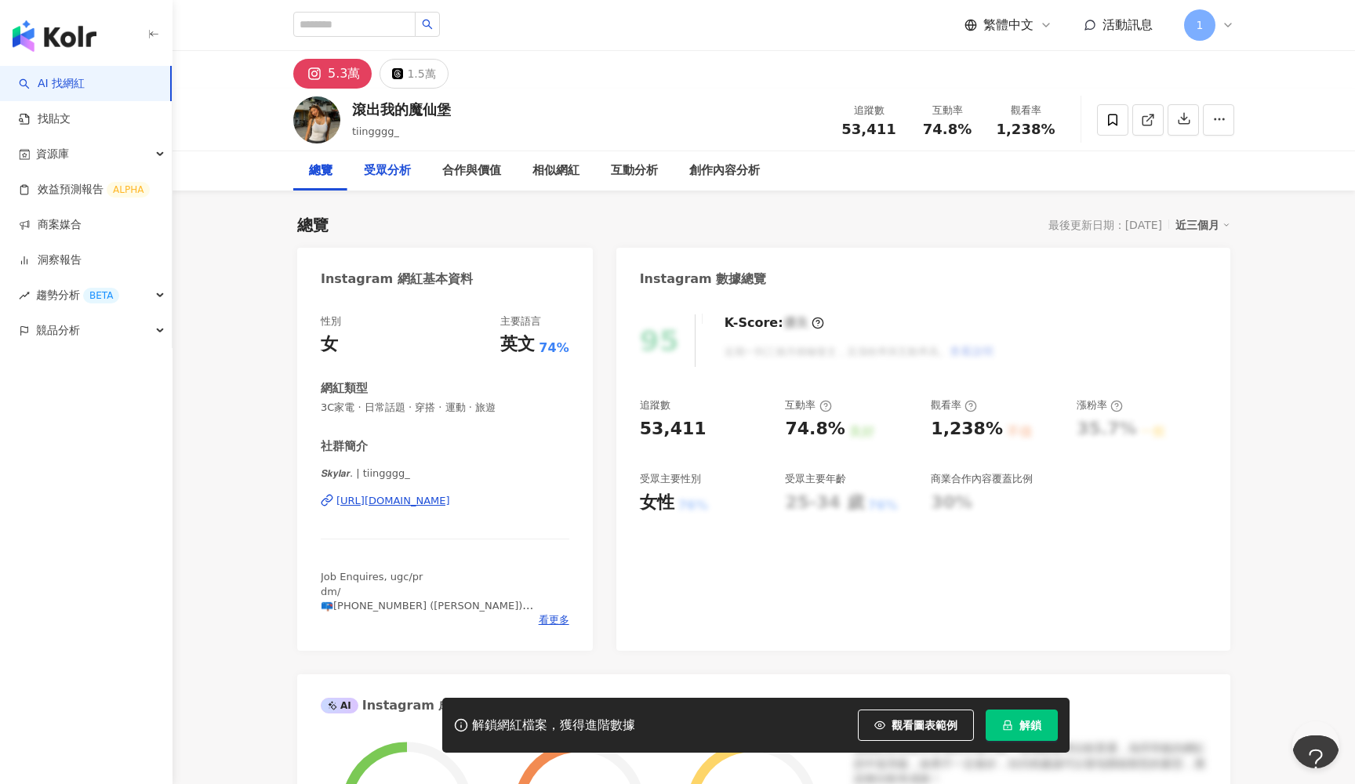
click at [395, 180] on div "受眾分析" at bounding box center [387, 170] width 78 height 39
